Goal: Task Accomplishment & Management: Use online tool/utility

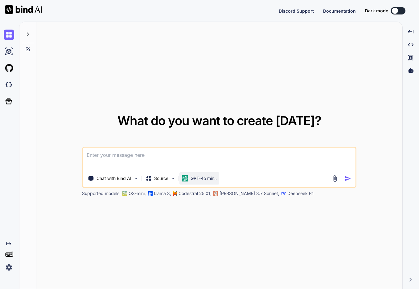
click at [213, 179] on p "GPT-4o min.." at bounding box center [203, 178] width 26 height 6
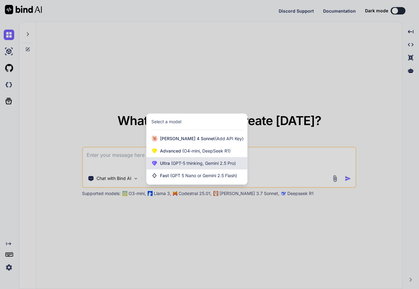
click at [211, 162] on span "(GPT-5 thinking, Gemini 2.5 Pro)" at bounding box center [203, 163] width 66 height 5
type textarea "x"
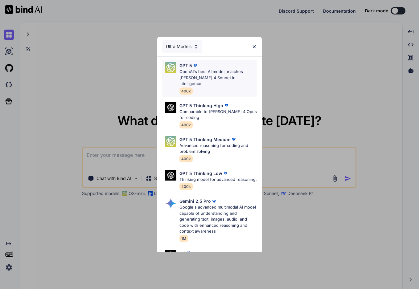
click at [214, 75] on p "OpenAI's best AI model, matches Claude 4 Sonnet in Intelligence" at bounding box center [218, 78] width 78 height 18
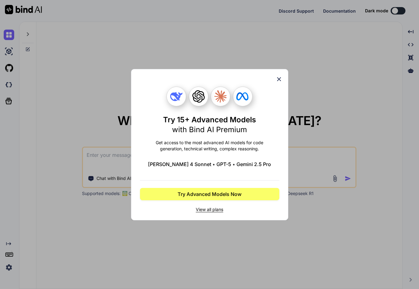
click at [282, 78] on div "Try 15+ Advanced Models with Bind AI Premium Get access to the most advanced AI…" at bounding box center [209, 144] width 157 height 151
click at [204, 209] on span "View all plans" at bounding box center [209, 209] width 139 height 6
click at [67, 237] on div "Try 15+ Advanced Models with Bind AI Premium Get access to the most advanced AI…" at bounding box center [209, 144] width 419 height 289
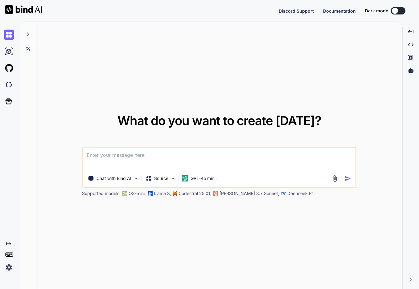
click at [12, 268] on img at bounding box center [9, 267] width 10 height 10
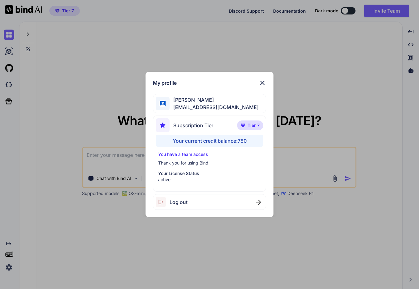
click at [264, 84] on img at bounding box center [262, 82] width 7 height 7
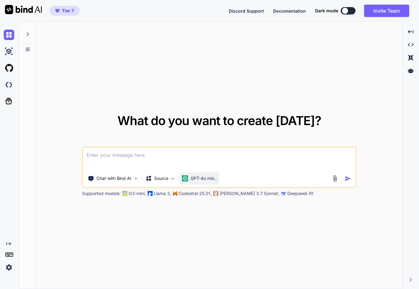
click at [195, 179] on p "GPT-4o min.." at bounding box center [203, 178] width 26 height 6
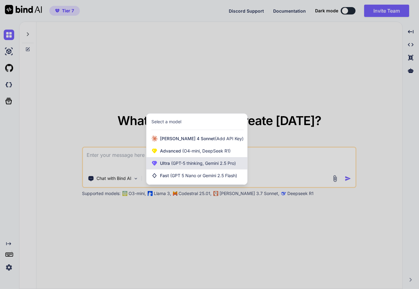
click at [194, 167] on div "Ultra (GPT-5 thinking, Gemini 2.5 Pro)" at bounding box center [196, 163] width 101 height 12
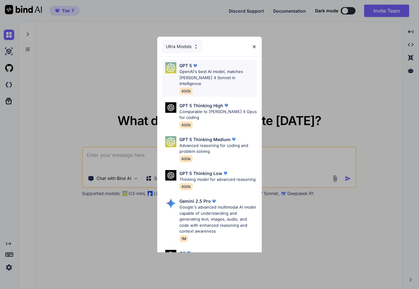
click at [208, 75] on p "OpenAI's best AI model, matches Claude 4 Sonnet in Intelligence" at bounding box center [218, 78] width 78 height 18
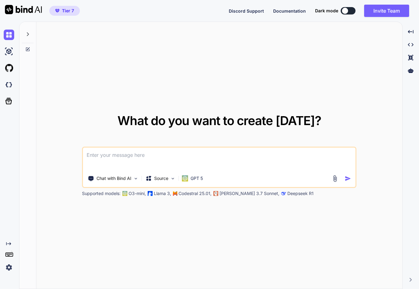
click at [10, 269] on img at bounding box center [9, 267] width 10 height 10
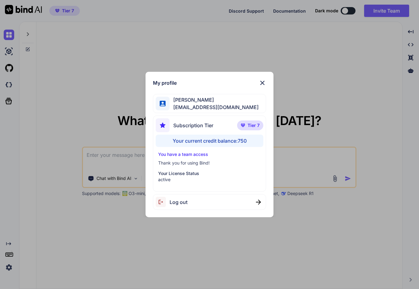
click at [265, 83] on img at bounding box center [262, 82] width 7 height 7
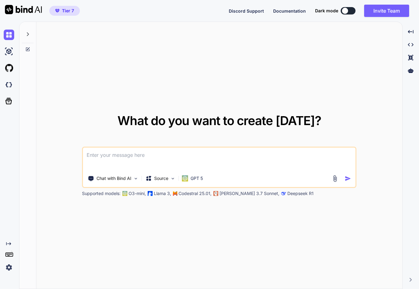
click at [10, 269] on img at bounding box center [9, 267] width 10 height 10
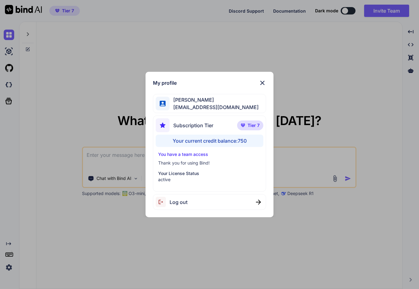
click at [10, 258] on div "My profile Yoshichika Nagatsuka yoshichika@seedstock.jp Subscription Tier Tier …" at bounding box center [209, 144] width 419 height 289
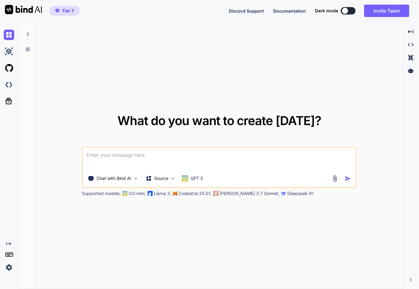
click at [10, 255] on icon at bounding box center [9, 254] width 9 height 9
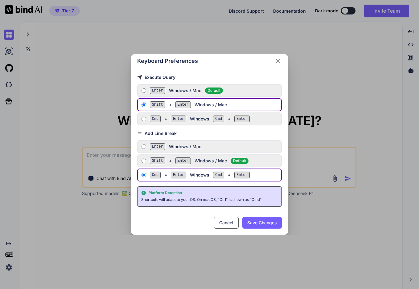
click at [10, 255] on div "Keyboard Preferences Execute Query Enter Windows / Mac Default Shift + Enter Wi…" at bounding box center [209, 144] width 419 height 289
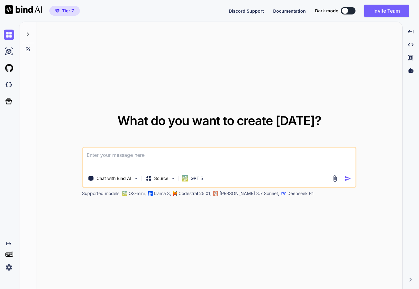
click at [283, 58] on div "What do you want to create today? Chat with Bind AI Source GPT 5 Supported mode…" at bounding box center [219, 155] width 366 height 267
click at [138, 181] on img at bounding box center [135, 178] width 5 height 5
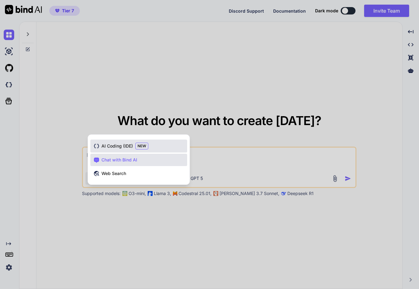
click at [144, 144] on span "NEW" at bounding box center [141, 146] width 13 height 7
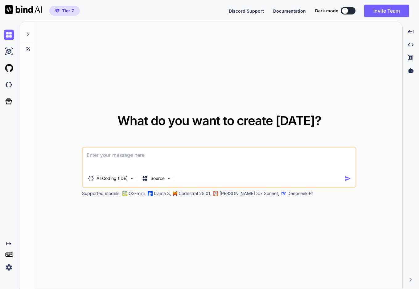
click at [142, 154] on textarea at bounding box center [219, 159] width 272 height 23
type textarea "n"
type textarea "中部国際空港を拠点にANAのマイルを計算するアプリを作って。"
click at [347, 179] on img "button" at bounding box center [348, 178] width 6 height 6
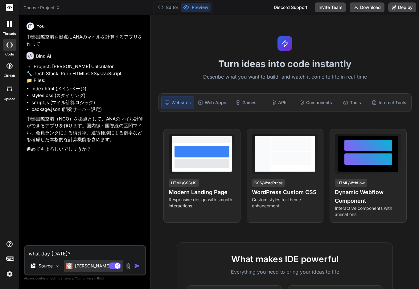
click at [89, 266] on p "Claude 4 S.." at bounding box center [98, 266] width 46 height 6
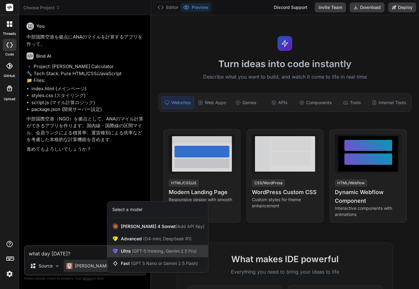
click at [149, 254] on span "Ultra (GPT-5 thinking, Gemini 2.5 Pro)" at bounding box center [159, 251] width 76 height 6
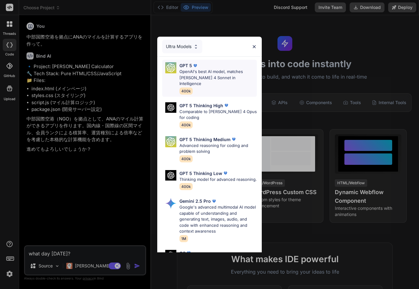
click at [214, 72] on p "OpenAI's best AI model, matches [PERSON_NAME] 4 Sonnet in Intelligence" at bounding box center [218, 78] width 78 height 18
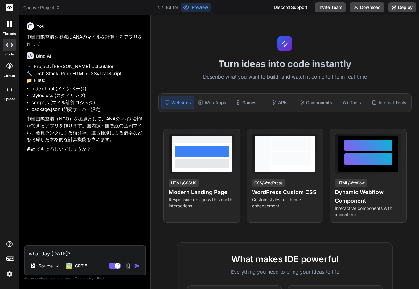
click at [136, 267] on img "button" at bounding box center [137, 266] width 6 height 6
type textarea "x"
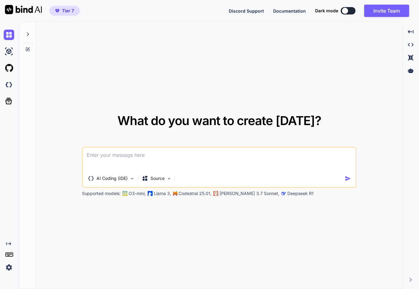
type textarea "x"
